Goal: Information Seeking & Learning: Check status

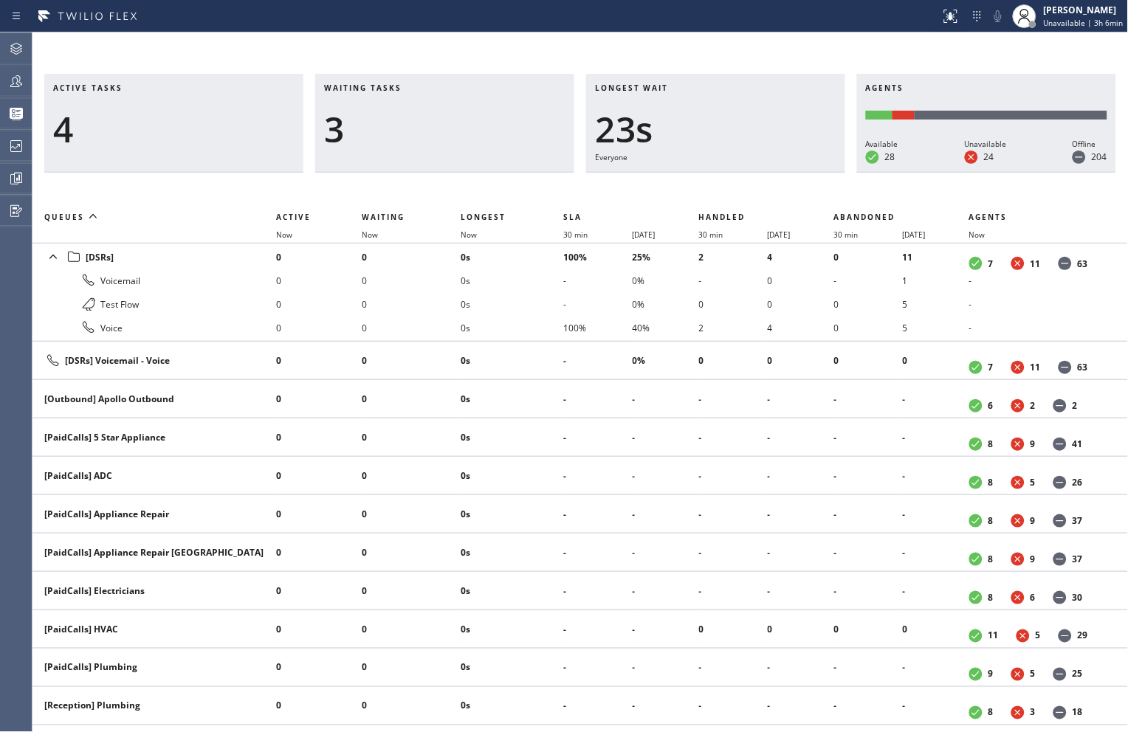
scroll to position [492, 0]
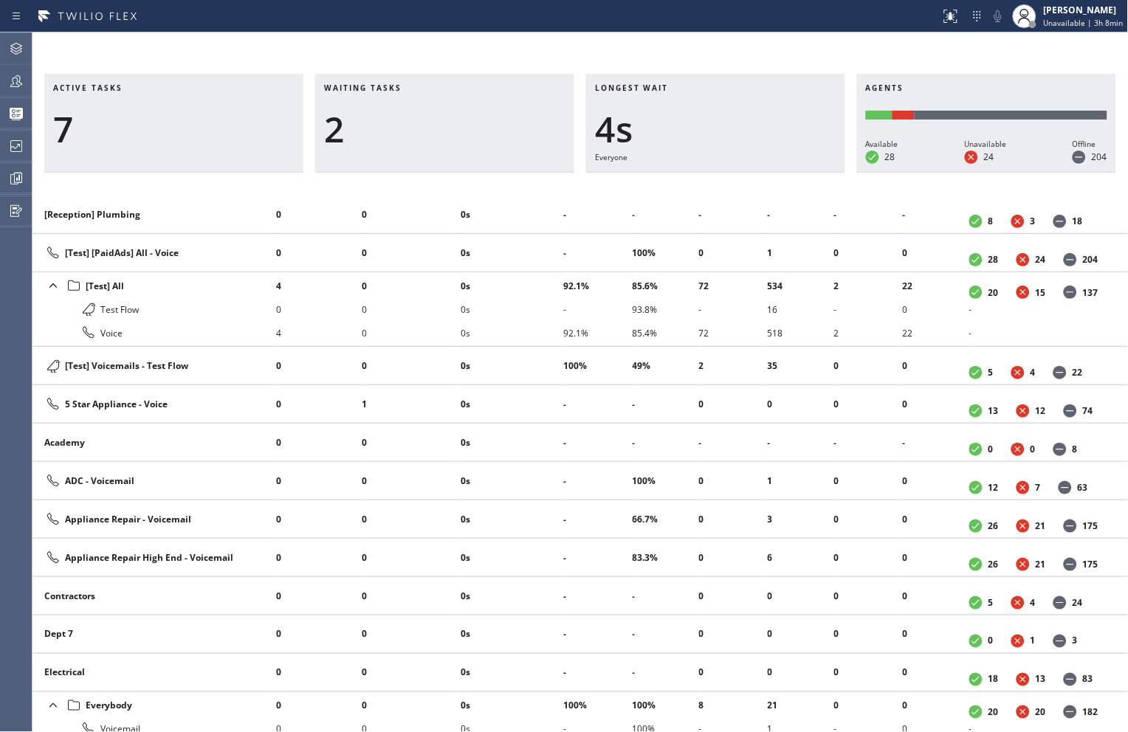
click at [842, 46] on div "Active tasks 7 Waiting tasks 2 Longest wait 4s Everyone Agents Available 28 Una…" at bounding box center [580, 382] width 1096 height 700
click at [873, 60] on div "Active tasks 11 Waiting tasks 4 Longest wait 32s Everyone Agents Available 29 U…" at bounding box center [580, 382] width 1096 height 700
click at [628, 202] on div "Active tasks 11 Waiting tasks 3 Longest wait 13s Everyone Agents Available 29 U…" at bounding box center [580, 403] width 1096 height 659
click at [591, 38] on div "Active tasks 11 Waiting tasks 2 Longest wait 8s Everyone Agents Available 29 Un…" at bounding box center [580, 382] width 1096 height 700
click at [662, 43] on div "Active tasks 12 Waiting tasks 2 Longest wait 30s Everyone Agents Available 29 U…" at bounding box center [580, 382] width 1096 height 700
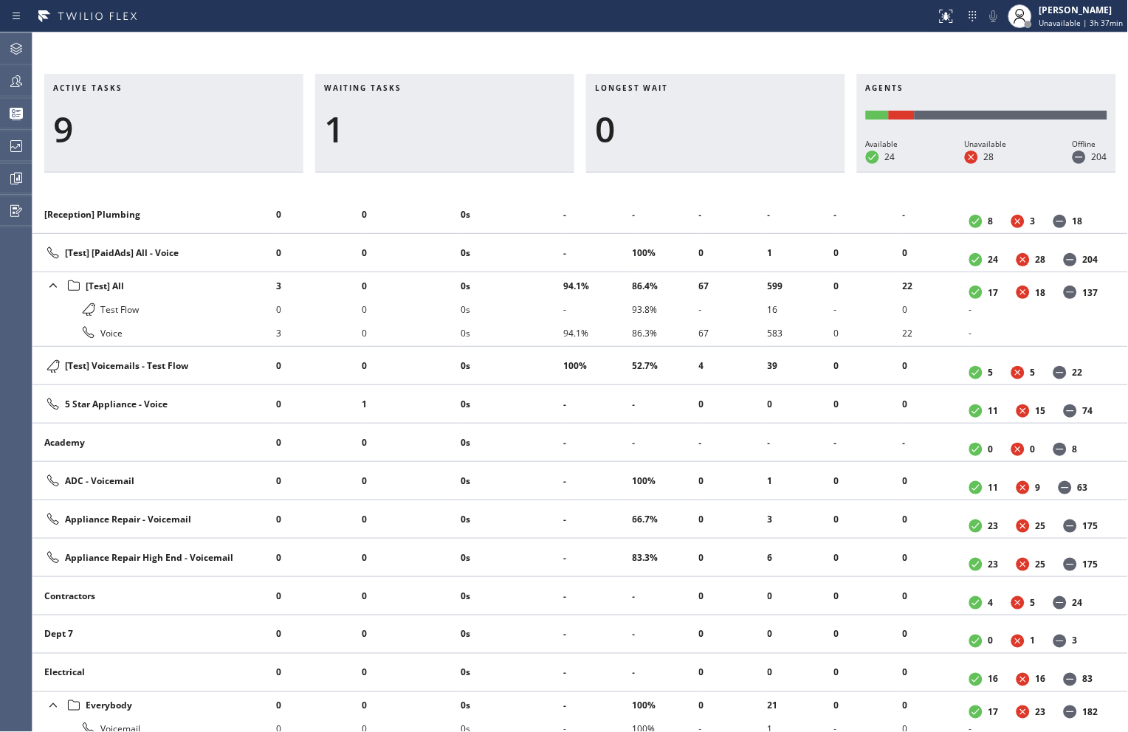
drag, startPoint x: 895, startPoint y: 56, endPoint x: 795, endPoint y: 56, distance: 99.7
click at [895, 56] on div "Active tasks 9 Waiting tasks 1 Longest wait 0 Agents Available 24 Unavailable 2…" at bounding box center [580, 382] width 1096 height 700
click at [17, 80] on icon at bounding box center [16, 81] width 12 height 12
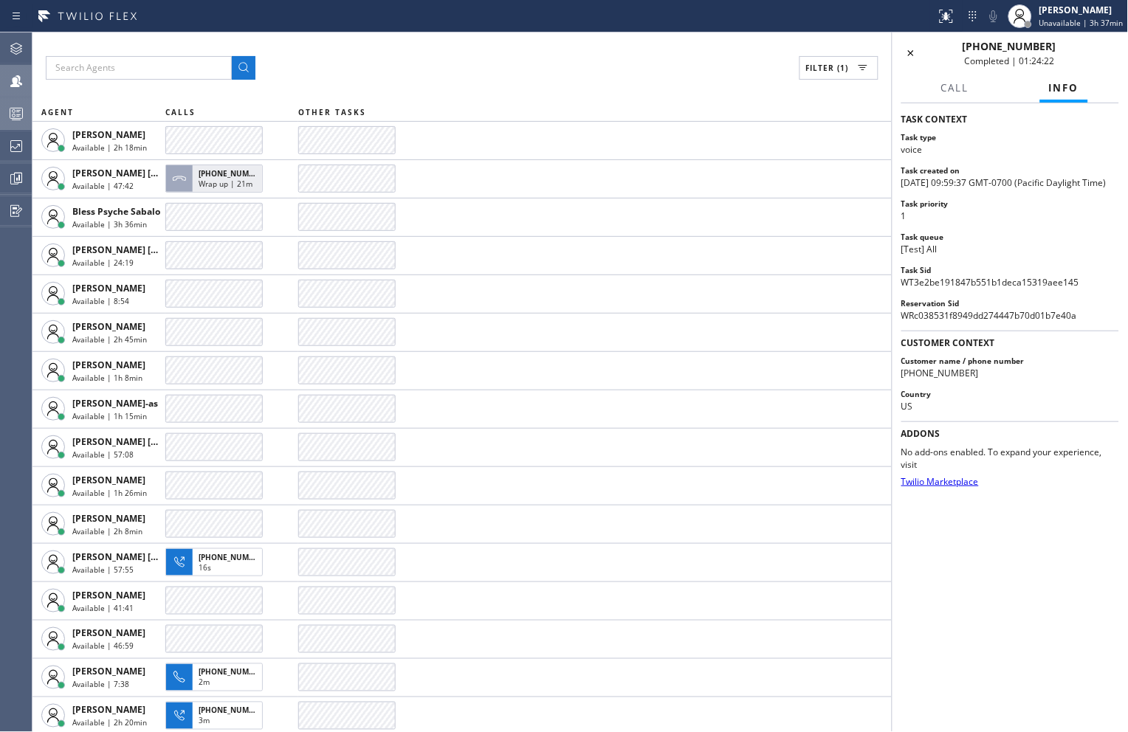
click at [1, 116] on div at bounding box center [16, 114] width 32 height 18
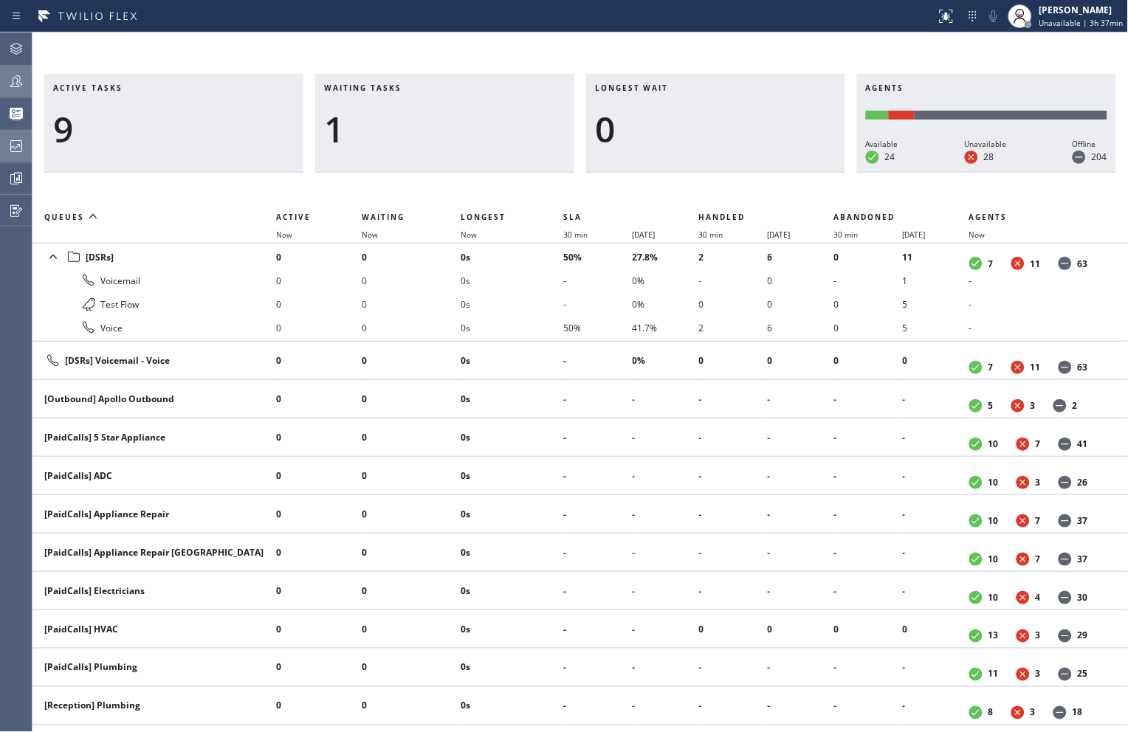
click at [19, 145] on icon at bounding box center [16, 146] width 12 height 12
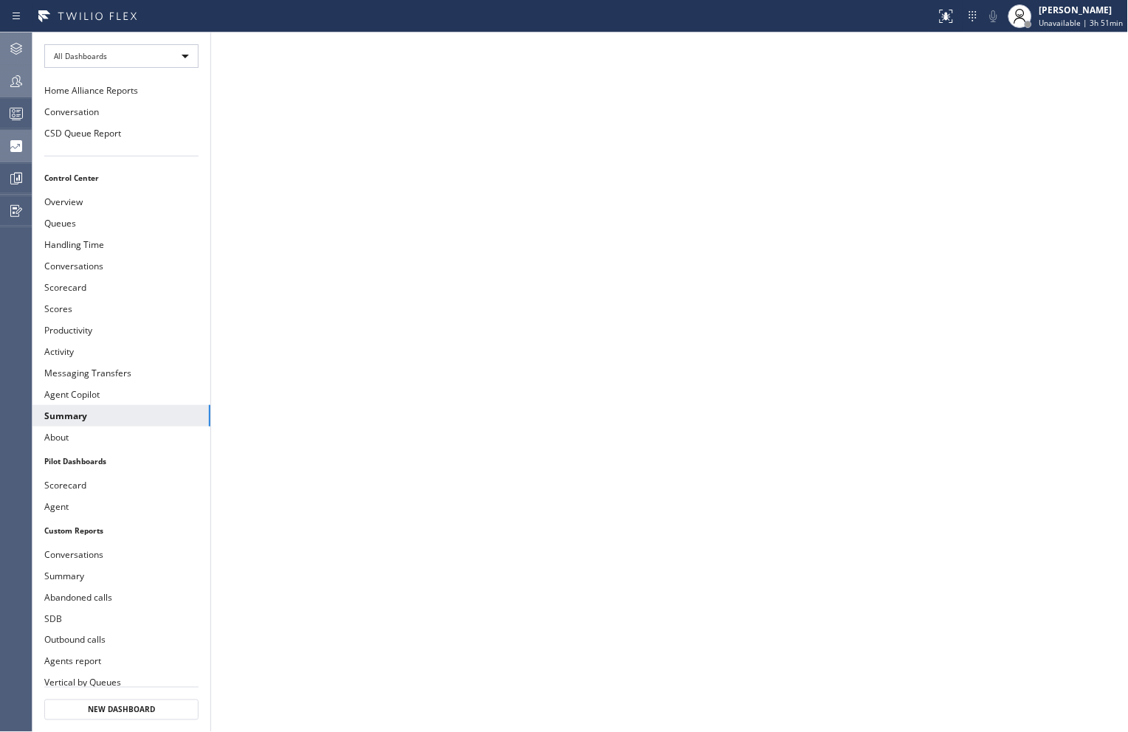
click at [18, 50] on icon at bounding box center [16, 49] width 18 height 18
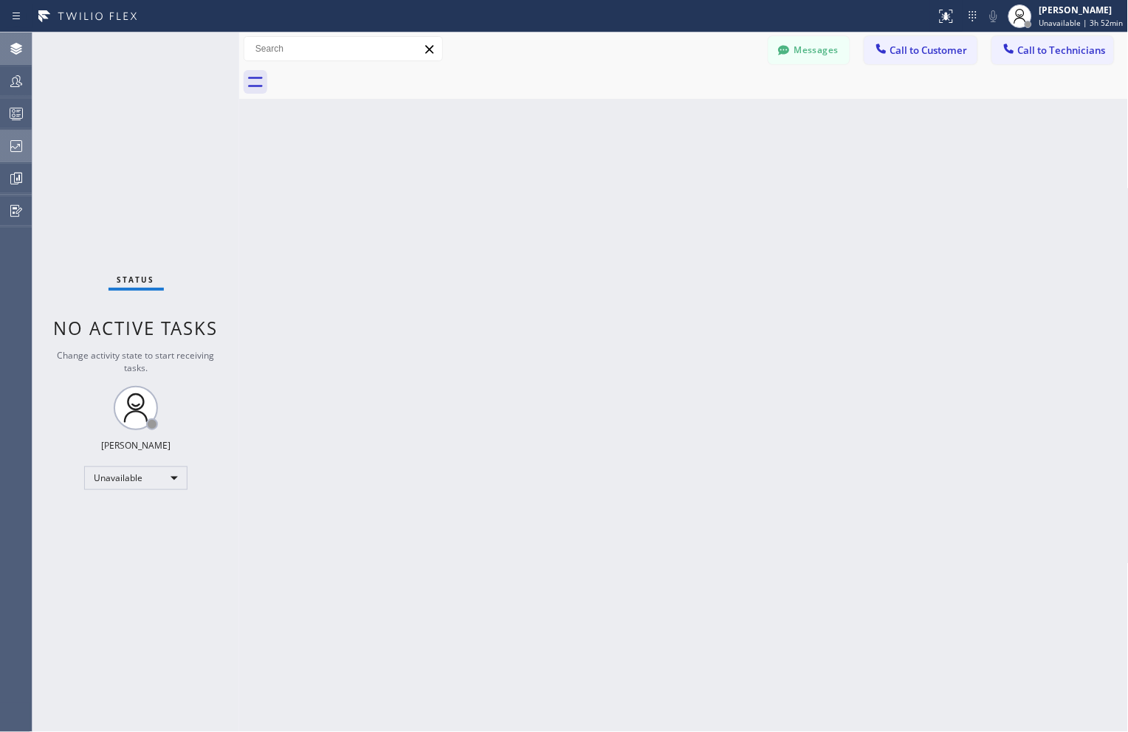
click at [10, 89] on div at bounding box center [16, 81] width 32 height 30
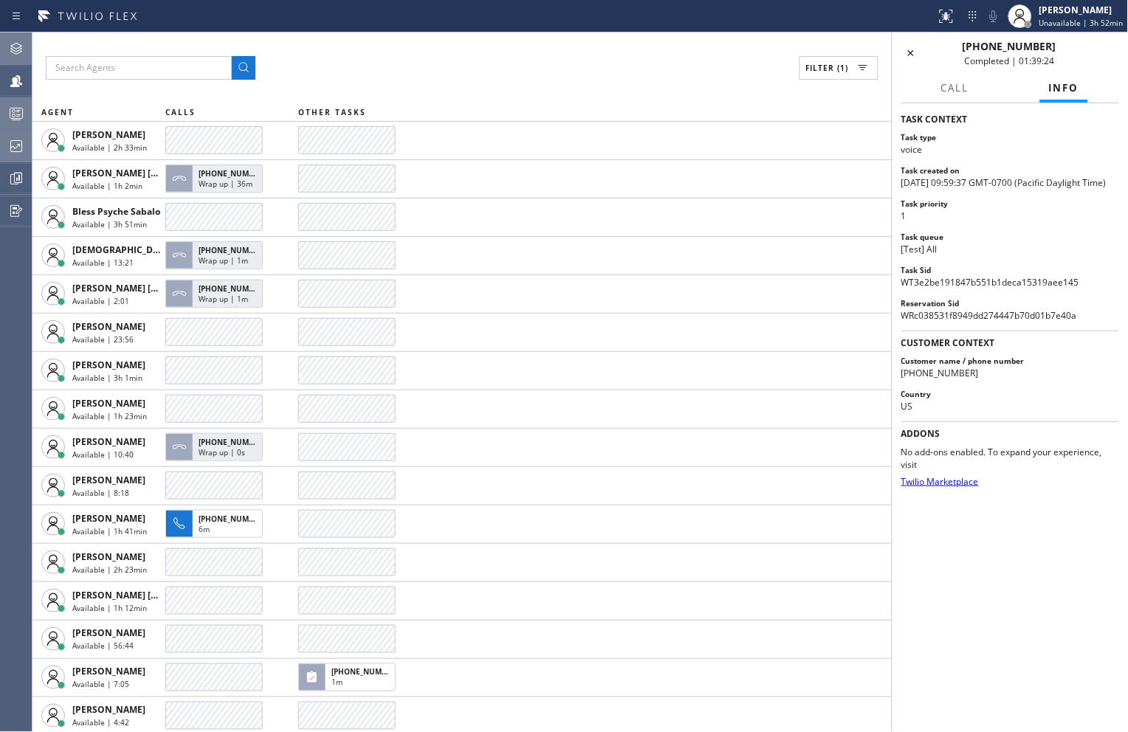
click at [17, 118] on icon at bounding box center [16, 114] width 18 height 18
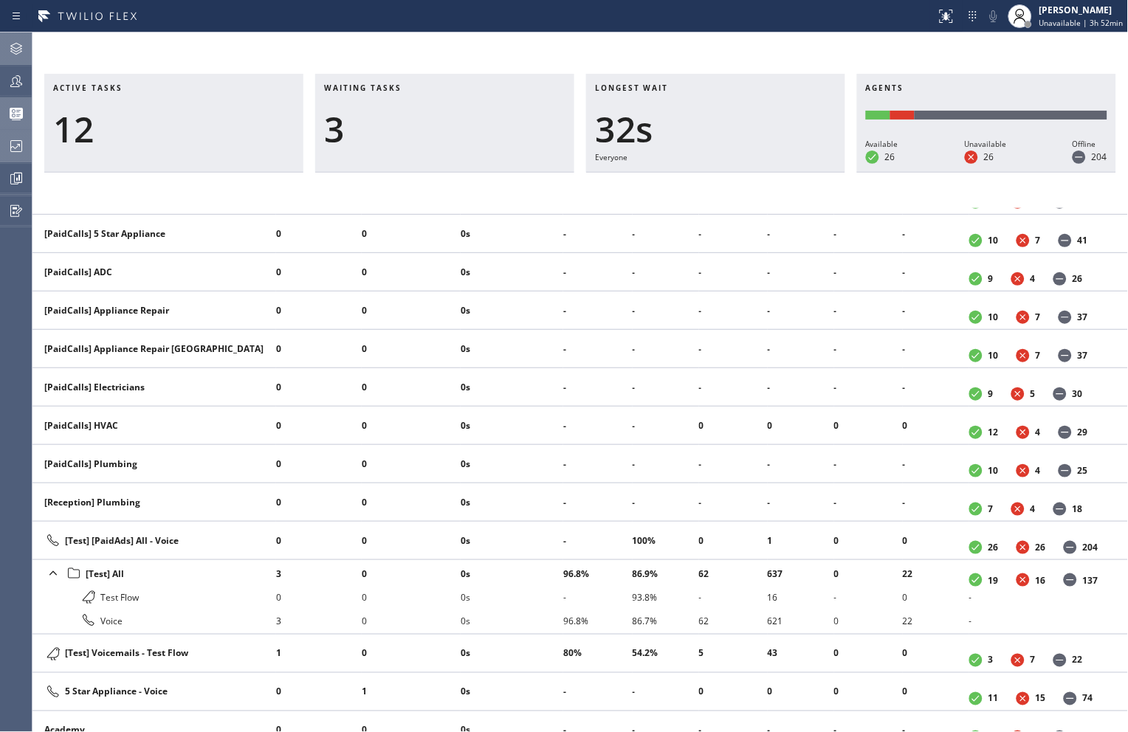
scroll to position [246, 0]
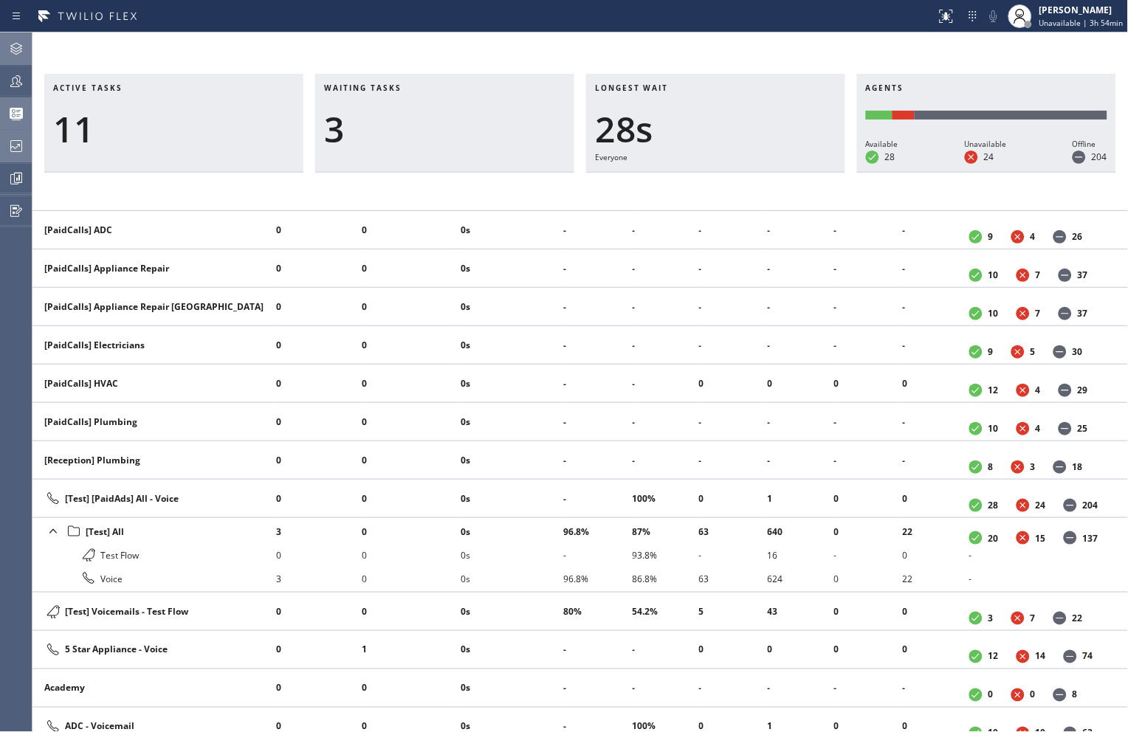
click at [747, 47] on div "Active tasks 11 Waiting tasks 3 Longest wait 28s Everyone Agents Available 28 U…" at bounding box center [580, 382] width 1096 height 700
drag, startPoint x: 678, startPoint y: 46, endPoint x: 656, endPoint y: 55, distance: 24.1
click at [678, 46] on div "Active tasks 11 Waiting tasks 3 Longest wait 10s Everyone Agents Available 28 U…" at bounding box center [580, 382] width 1096 height 700
click at [729, 50] on div "Active tasks 12 Waiting tasks 1 Longest wait 0 Agents Available 28 Unavailable …" at bounding box center [580, 382] width 1096 height 700
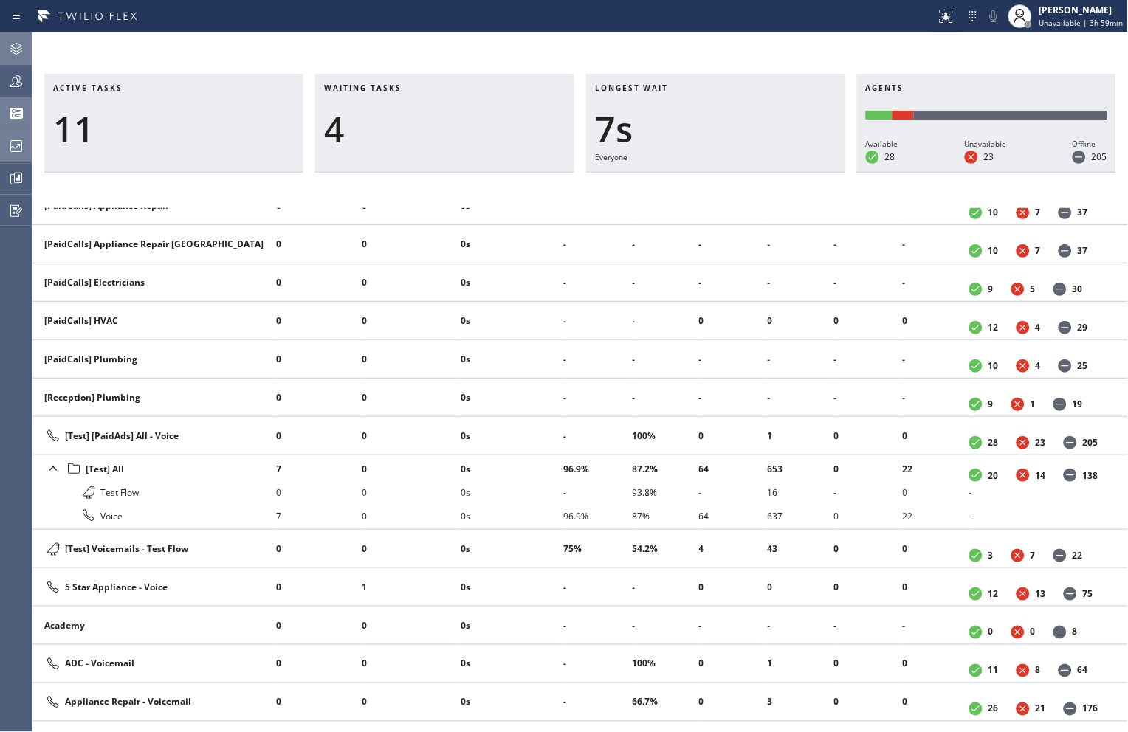
scroll to position [328, 0]
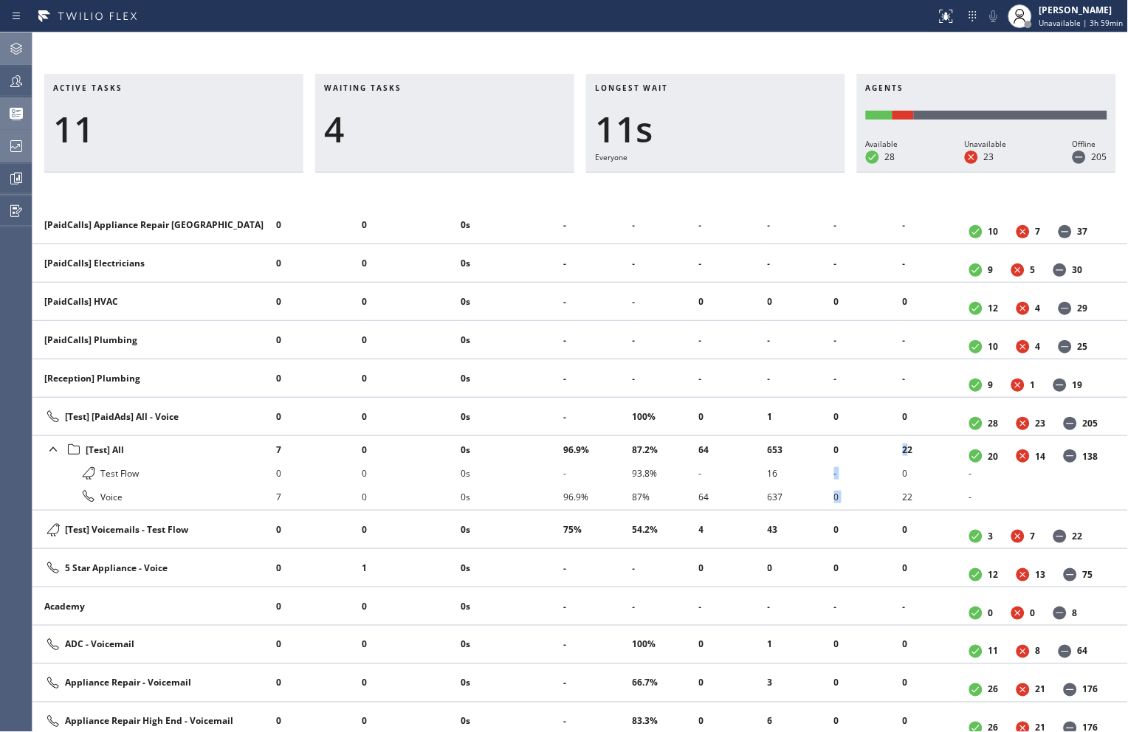
click at [901, 447] on tr "[Test] All Test Flow Voice 7 0 7 0 0 0 0s 0s 0s 96.9% - 96.9% 87.2% 93.8% 87% 6…" at bounding box center [580, 473] width 1096 height 75
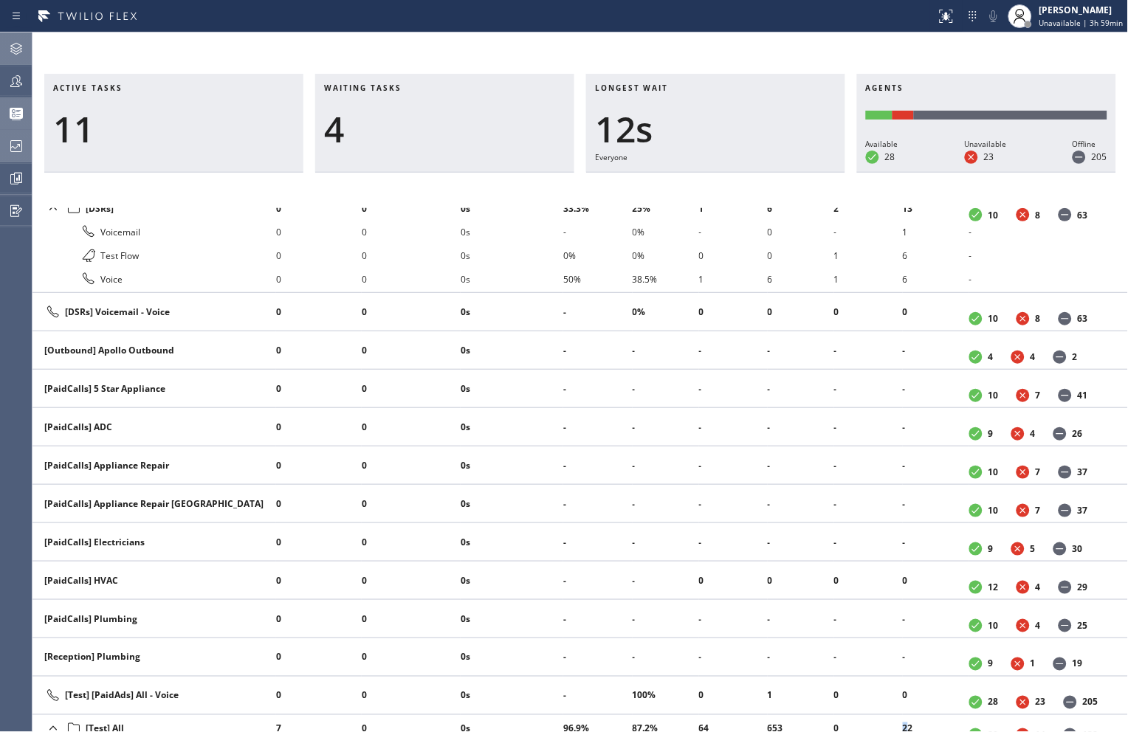
scroll to position [0, 0]
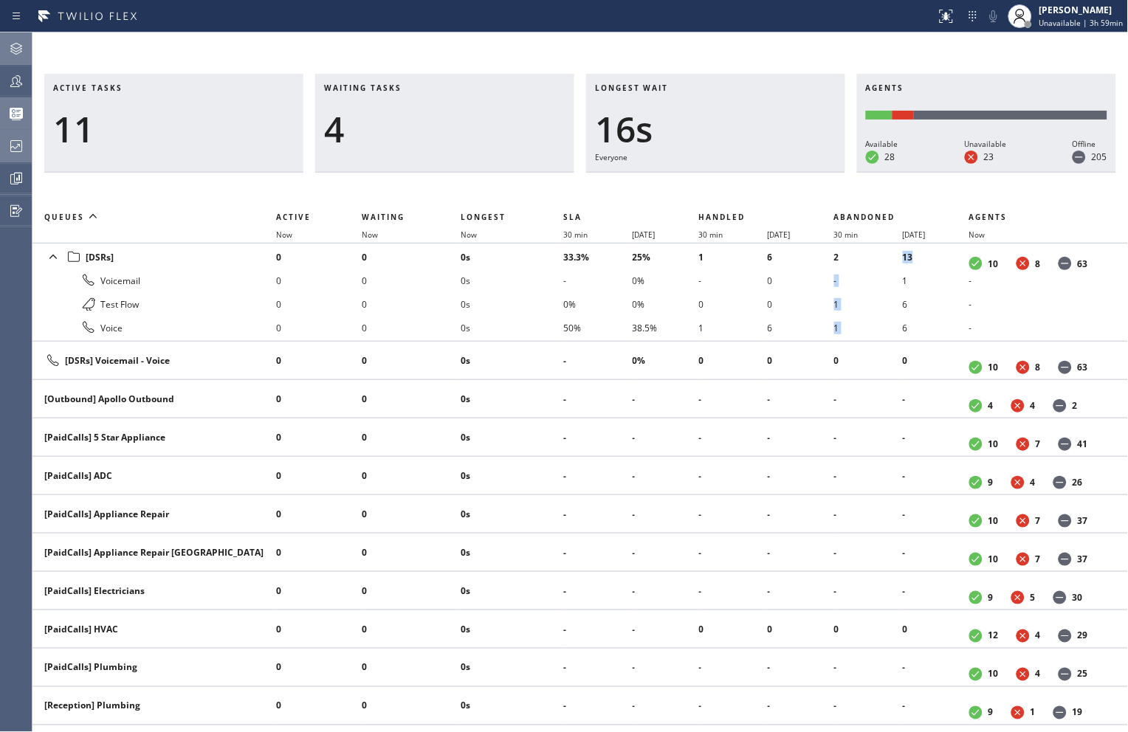
drag, startPoint x: 890, startPoint y: 255, endPoint x: 910, endPoint y: 252, distance: 20.1
click at [910, 252] on tr "[DSRs] Voicemail Test Flow Voice 0 0 0 0 0 0 0 0 0s 0s 0s 0s 33.3% - 0% 50% 25%…" at bounding box center [580, 293] width 1096 height 98
click at [656, 183] on div "Active tasks 12 Waiting tasks 3 Longest wait 17s Everyone Agents Available 28 U…" at bounding box center [580, 403] width 1096 height 659
drag, startPoint x: 888, startPoint y: 48, endPoint x: 879, endPoint y: 50, distance: 9.9
click at [888, 48] on div "Active tasks 11 Waiting tasks 4 Longest wait 18s Everyone Agents Available 28 U…" at bounding box center [580, 382] width 1096 height 700
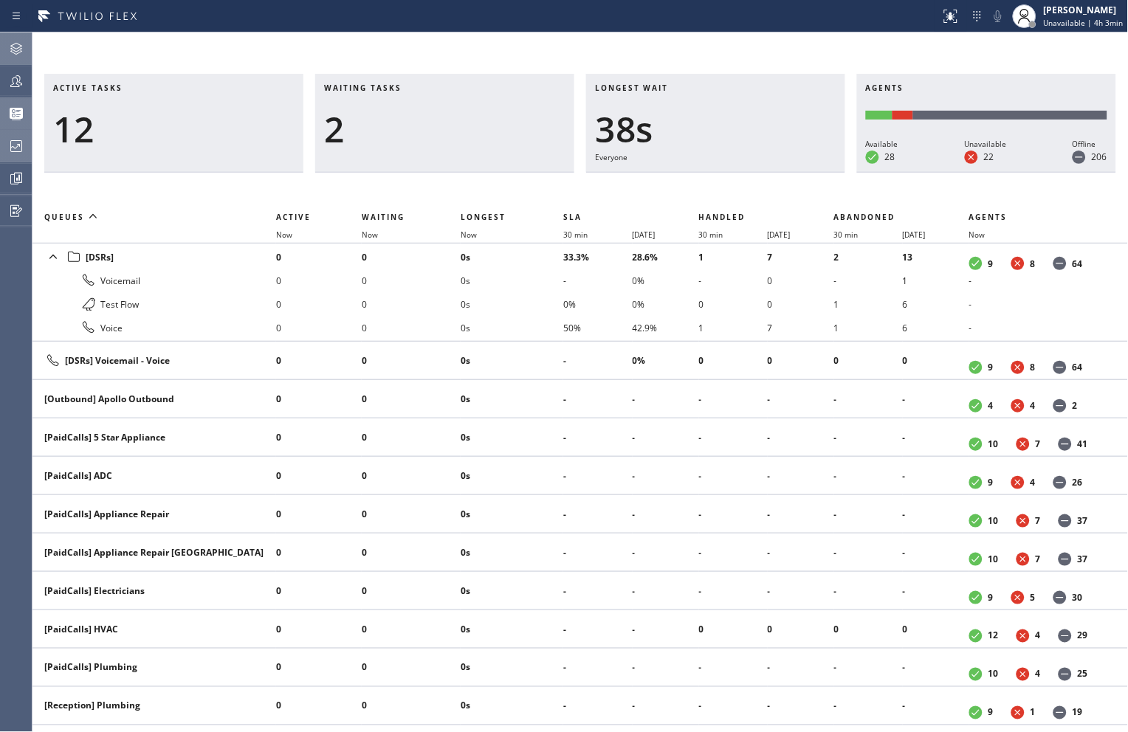
click at [698, 61] on div "Active tasks 12 Waiting tasks 2 Longest wait 38s Everyone Agents Available 28 U…" at bounding box center [580, 382] width 1096 height 700
